Goal: Information Seeking & Learning: Learn about a topic

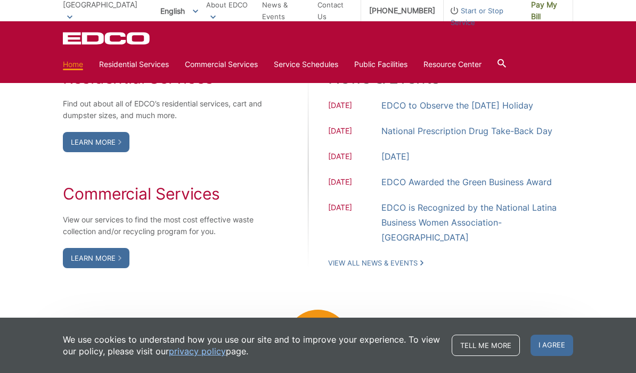
scroll to position [897, 0]
click at [400, 301] on div "Residential Services Find out about all of EDCO’s residential services, cart an…" at bounding box center [318, 167] width 510 height 307
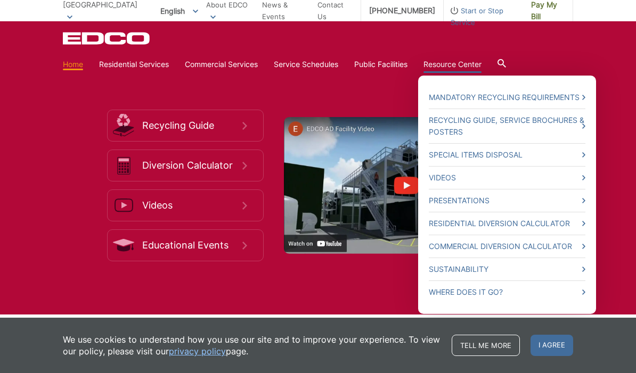
scroll to position [1669, 0]
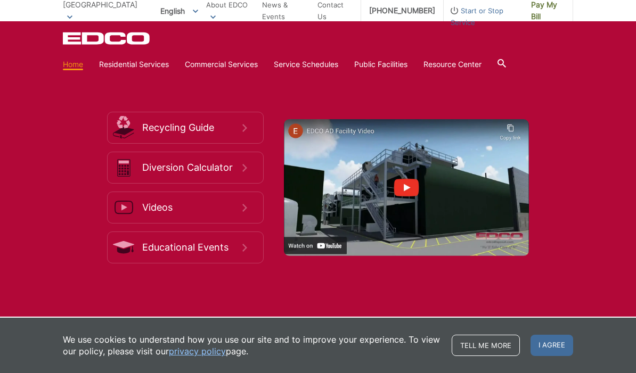
click at [506, 59] on div at bounding box center [501, 64] width 9 height 20
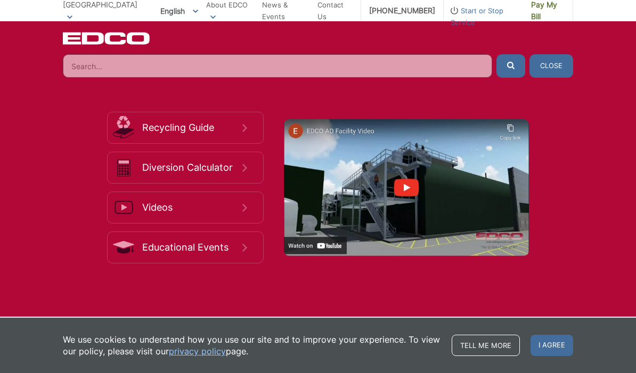
click at [245, 64] on input "Search" at bounding box center [277, 65] width 429 height 23
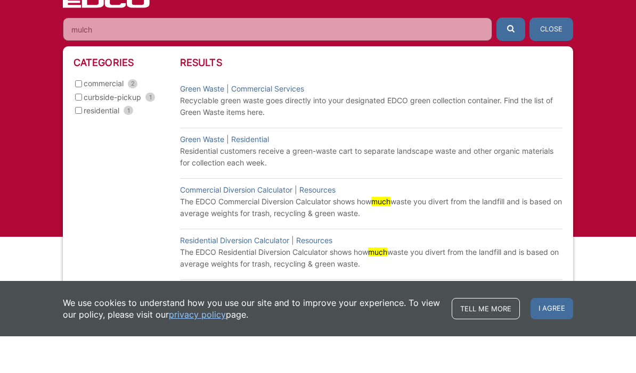
scroll to position [1717, 0]
type input "mulch"
click at [557, 350] on span "I agree" at bounding box center [551, 345] width 43 height 21
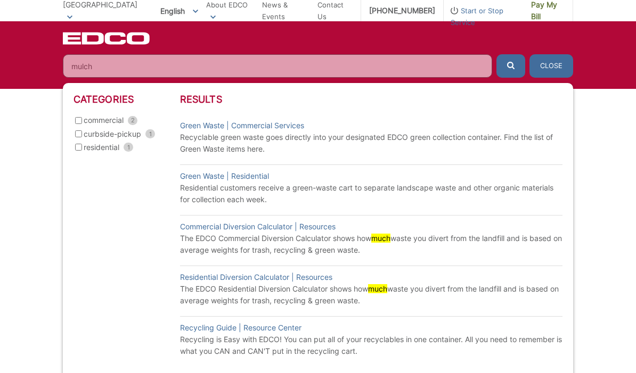
scroll to position [1897, 0]
click at [175, 72] on input "mulch" at bounding box center [277, 65] width 429 height 23
click at [510, 65] on button "submit" at bounding box center [510, 65] width 29 height 23
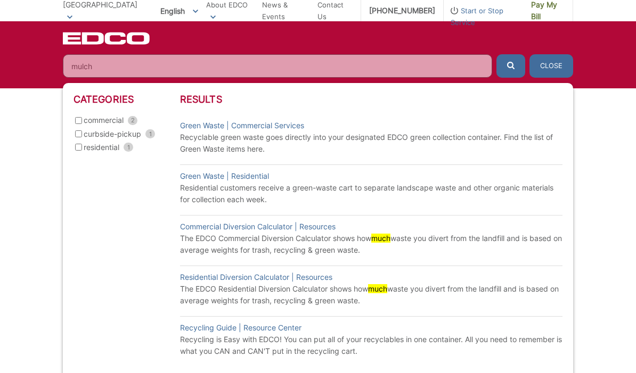
click at [511, 63] on icon "submit" at bounding box center [510, 65] width 7 height 7
click at [378, 372] on ul "Previous 1 2 Next" at bounding box center [371, 377] width 151 height 12
click at [423, 373] on span "Next" at bounding box center [426, 377] width 20 height 12
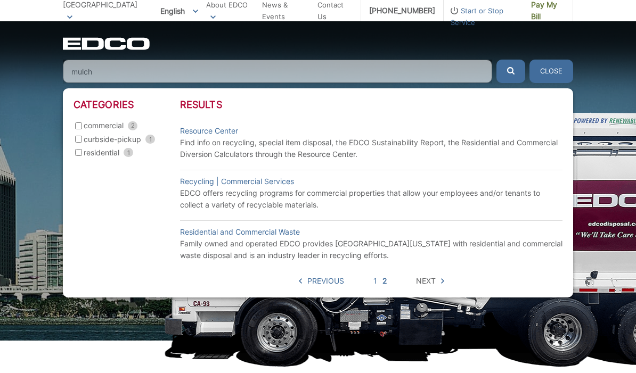
click at [35, 145] on picture at bounding box center [318, 234] width 636 height 266
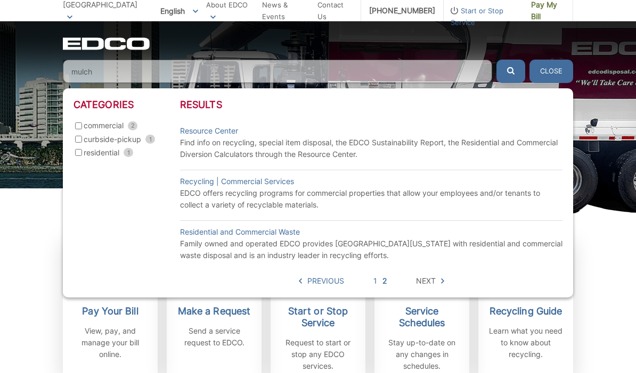
scroll to position [151, 0]
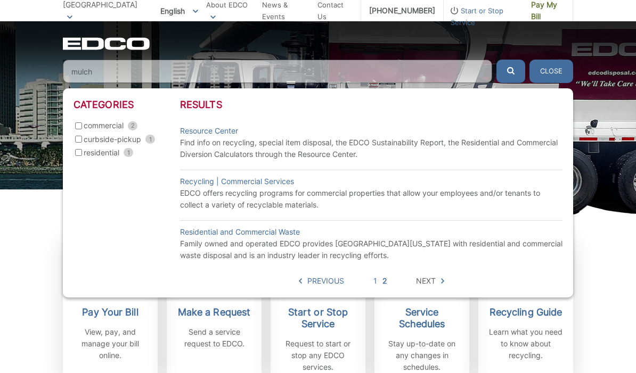
click at [554, 69] on button "Close" at bounding box center [551, 71] width 44 height 23
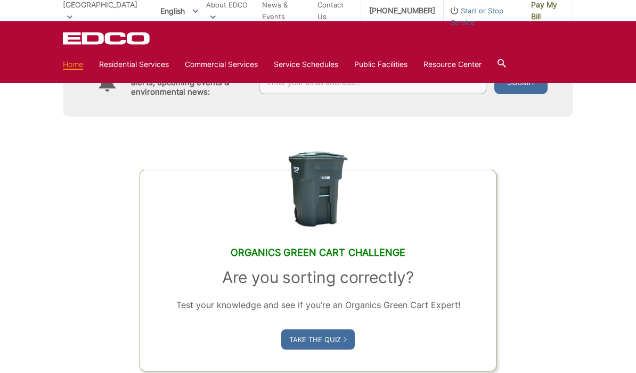
scroll to position [540, 0]
